Goal: Complete application form

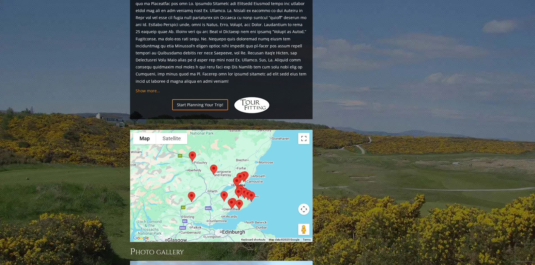
scroll to position [617, 0]
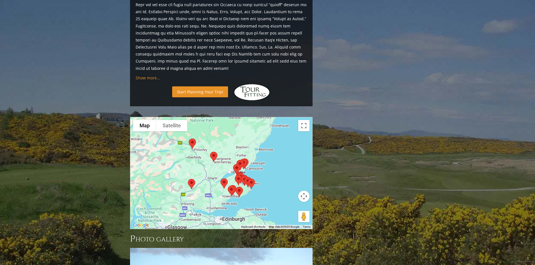
click at [194, 86] on link "Start Planning Your Trip!" at bounding box center [200, 91] width 56 height 11
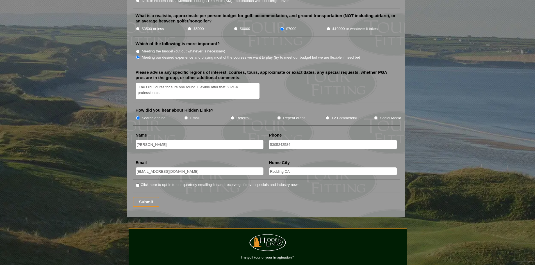
scroll to position [673, 0]
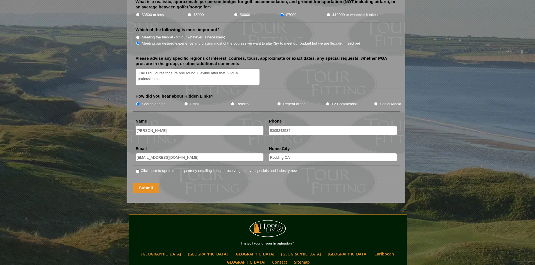
click at [148, 183] on input "Submit" at bounding box center [146, 188] width 27 height 10
